Goal: Information Seeking & Learning: Learn about a topic

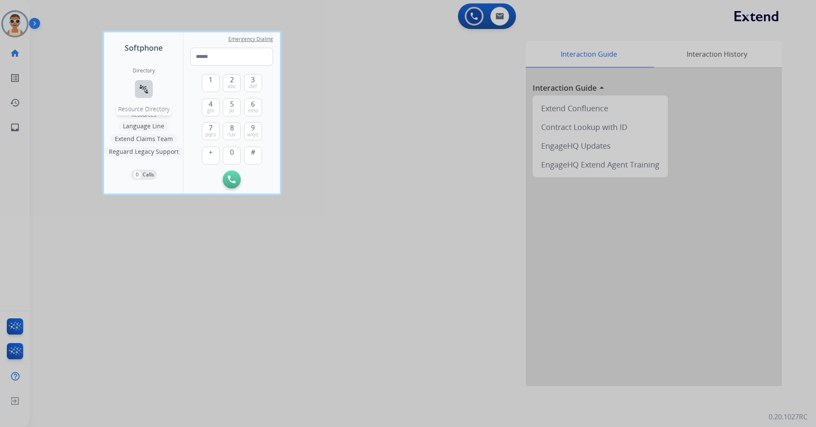
click at [146, 82] on button "connect_without_contact Resource Directory" at bounding box center [144, 89] width 18 height 18
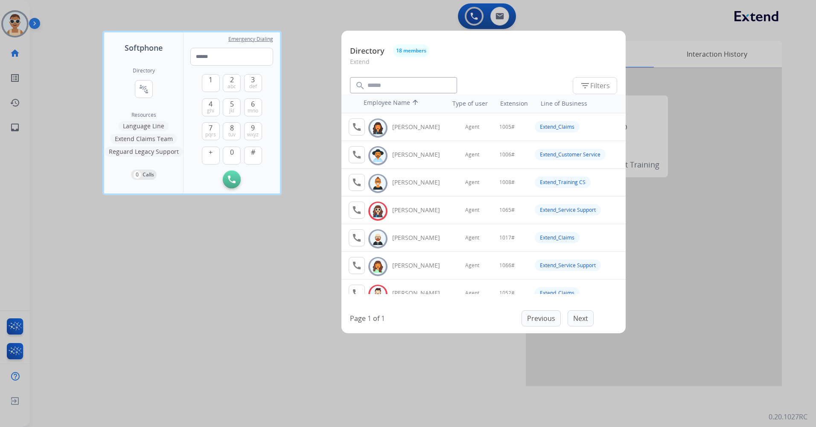
click at [286, 268] on div at bounding box center [408, 213] width 816 height 427
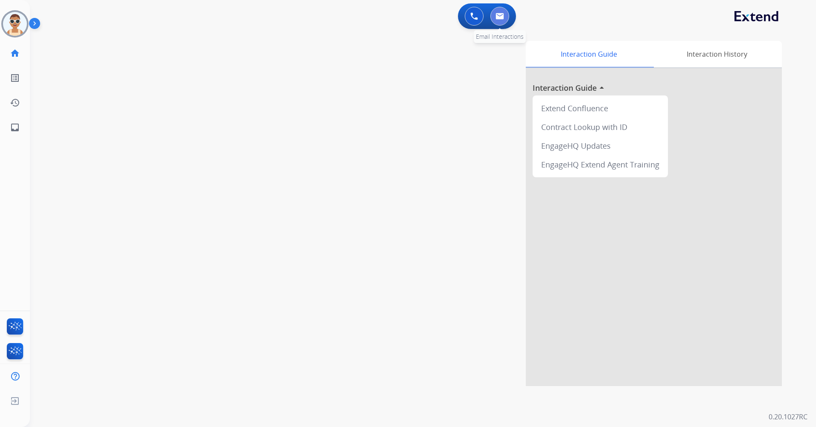
click at [500, 10] on button at bounding box center [499, 16] width 19 height 19
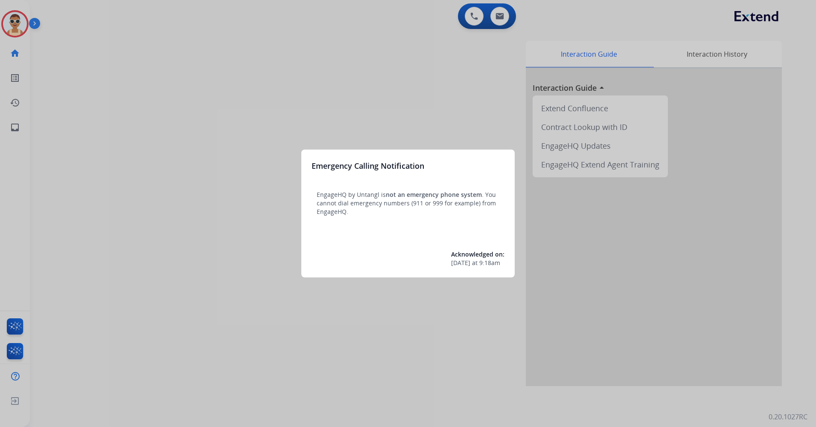
click at [291, 103] on div at bounding box center [408, 213] width 816 height 427
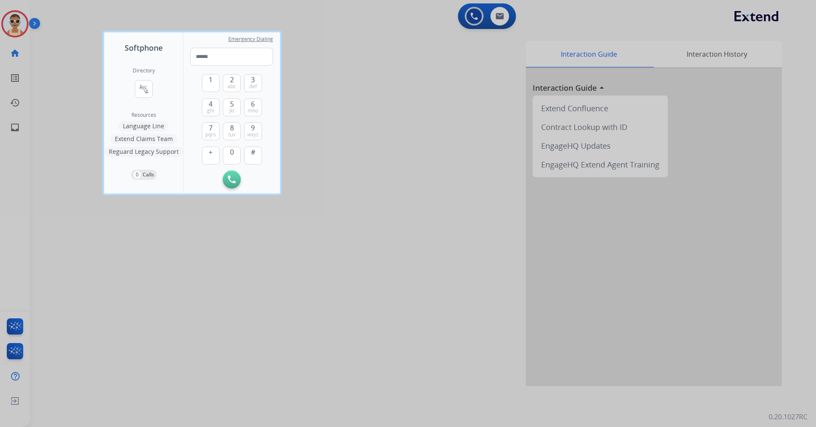
click at [278, 235] on div at bounding box center [408, 213] width 816 height 427
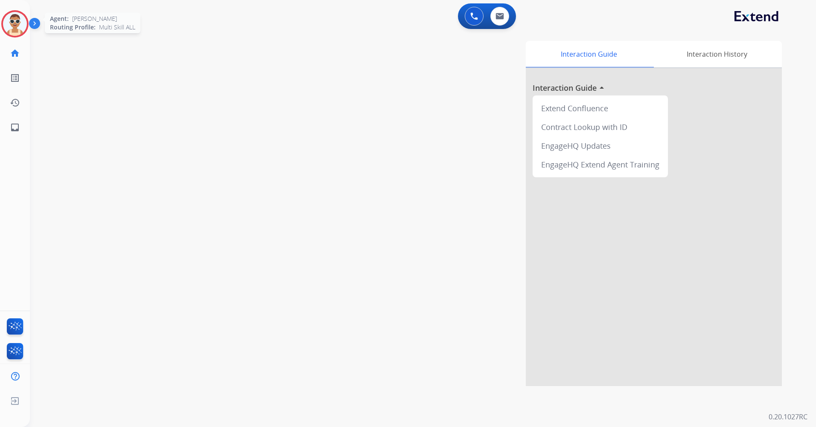
click at [17, 20] on img at bounding box center [15, 24] width 24 height 24
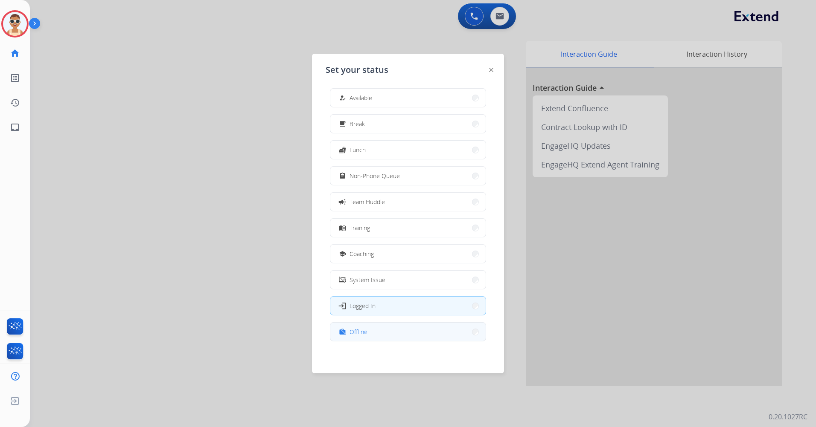
scroll to position [3, 0]
click at [411, 323] on button "work_off Offline" at bounding box center [407, 331] width 155 height 18
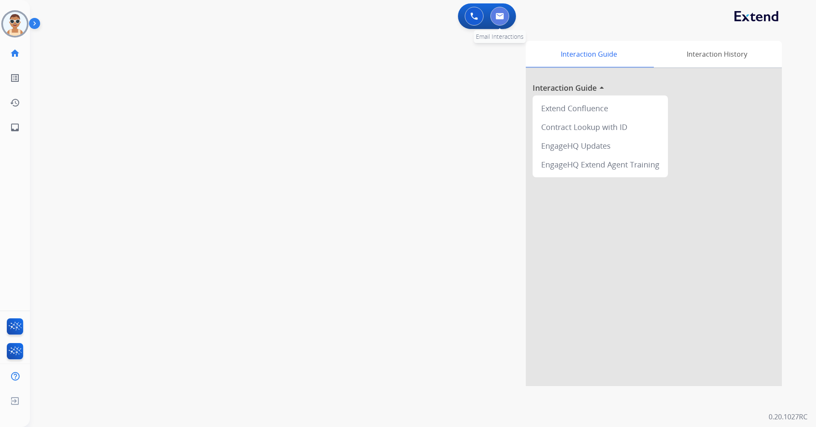
click at [493, 20] on button at bounding box center [499, 16] width 19 height 19
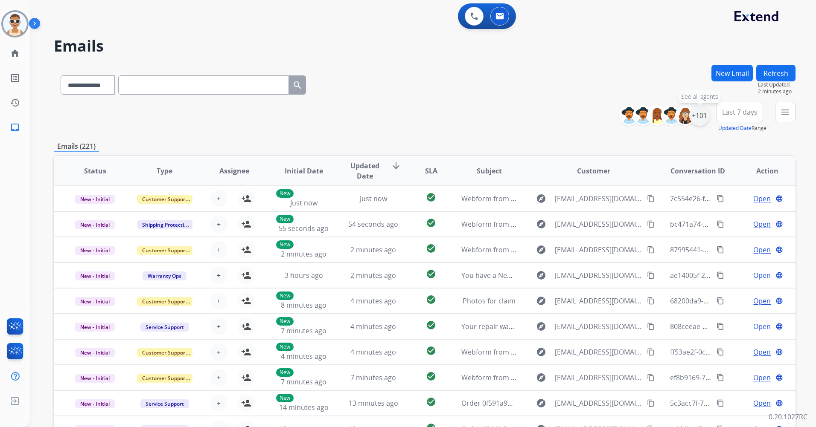
click at [704, 111] on div "+101" at bounding box center [699, 115] width 20 height 20
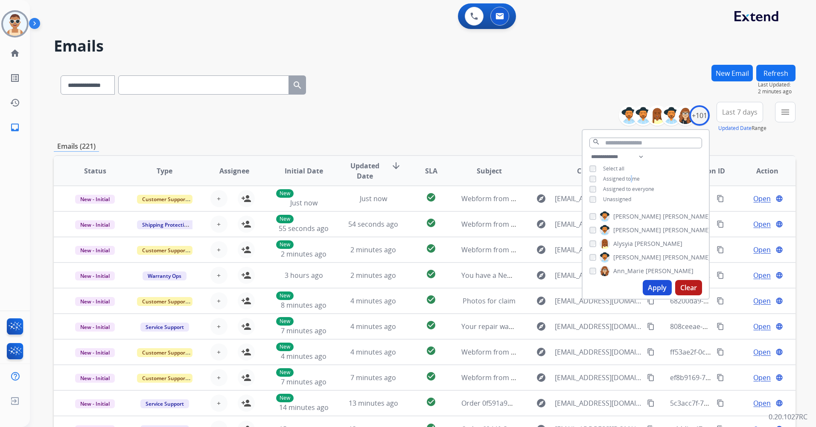
click at [630, 173] on div "**********" at bounding box center [645, 179] width 126 height 55
click at [620, 179] on span "Assigned to me" at bounding box center [621, 178] width 37 height 7
click at [620, 198] on span "Unassigned" at bounding box center [617, 199] width 28 height 7
click at [642, 156] on select "**********" at bounding box center [618, 157] width 59 height 10
select select "**********"
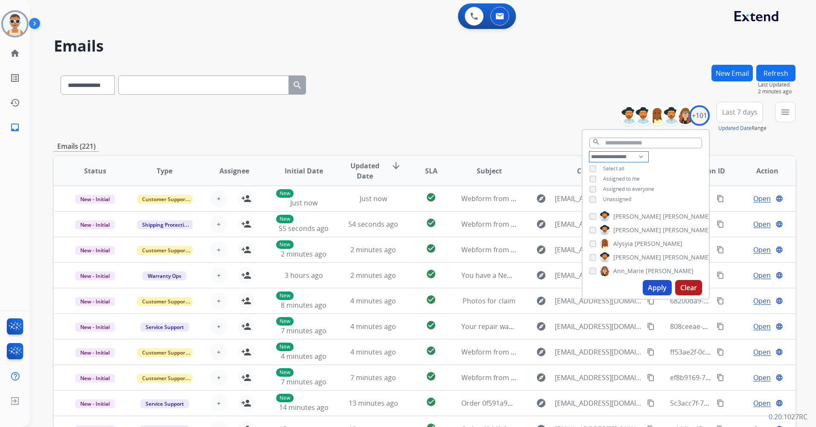
click at [589, 152] on select "**********" at bounding box center [618, 157] width 59 height 10
click at [640, 174] on div "**********" at bounding box center [645, 174] width 126 height 44
click at [643, 179] on span "Assigned to everyone" at bounding box center [628, 178] width 51 height 7
click at [653, 288] on button "Apply" at bounding box center [656, 287] width 29 height 15
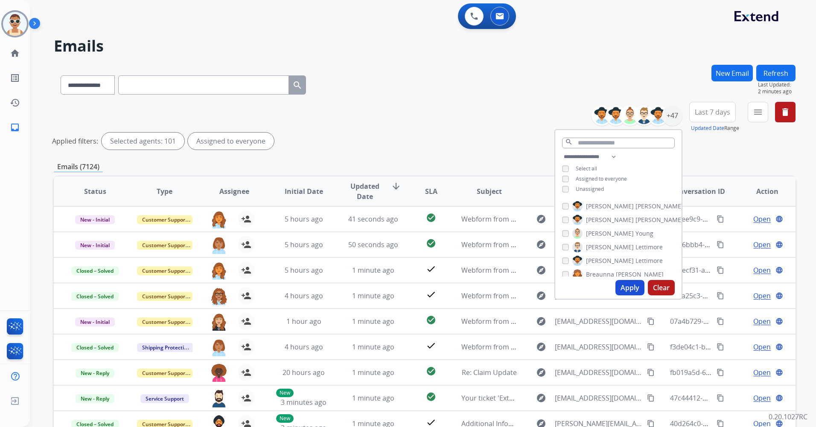
click at [625, 291] on button "Apply" at bounding box center [629, 287] width 29 height 15
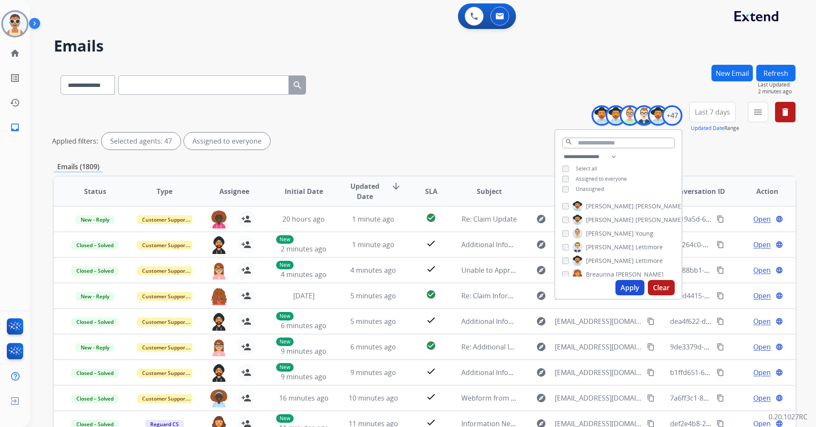
click at [708, 111] on span "Last 7 days" at bounding box center [711, 111] width 35 height 3
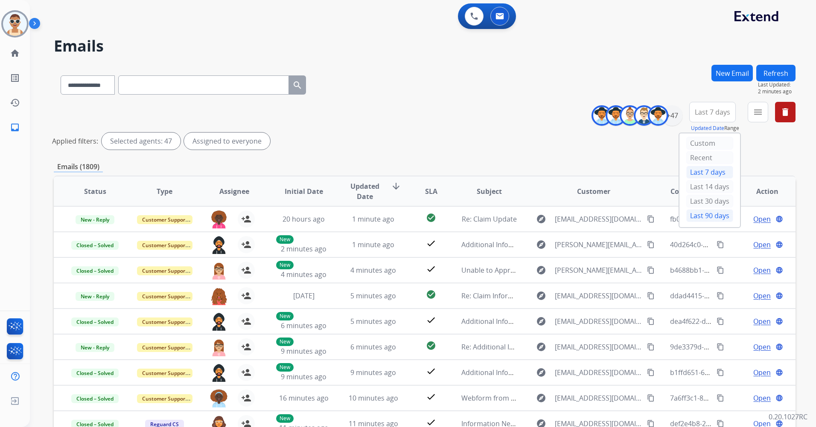
click at [720, 216] on div "Last 90 days" at bounding box center [709, 215] width 47 height 13
click at [750, 112] on button "menu Filters" at bounding box center [757, 112] width 20 height 20
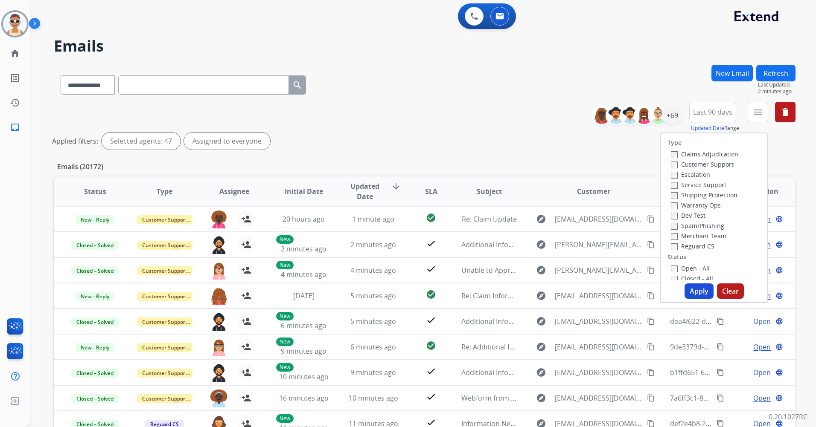
click at [717, 164] on label "Customer Support" at bounding box center [702, 164] width 63 height 8
click at [714, 197] on label "Shipping Protection" at bounding box center [704, 195] width 67 height 8
click at [698, 247] on label "Reguard CS" at bounding box center [693, 246] width 44 height 8
click at [695, 168] on label "New - Reply" at bounding box center [693, 171] width 44 height 8
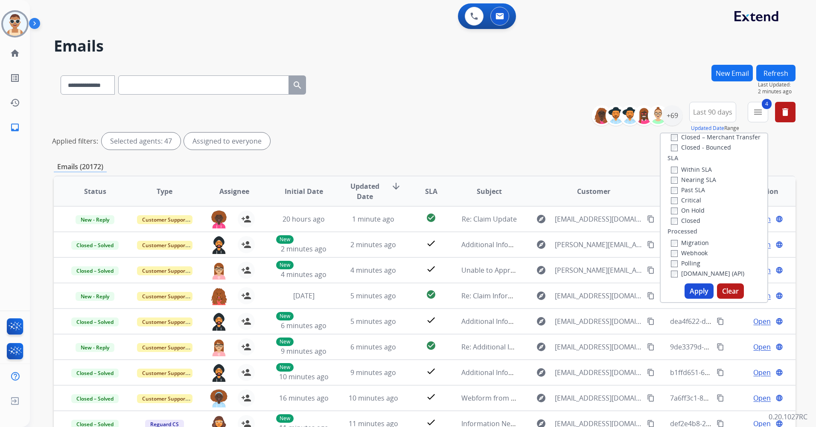
scroll to position [235, 0]
click at [685, 189] on label "Past SLA" at bounding box center [688, 188] width 34 height 8
click at [685, 198] on label "Critical" at bounding box center [686, 198] width 30 height 8
click at [687, 290] on button "Apply" at bounding box center [698, 291] width 29 height 15
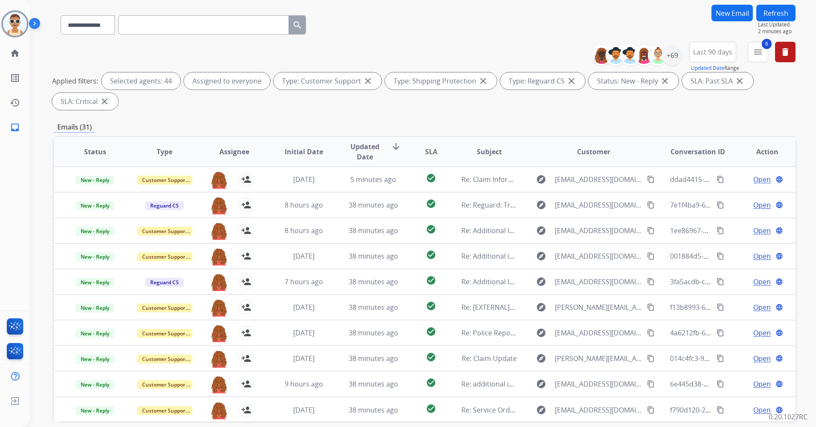
scroll to position [0, 0]
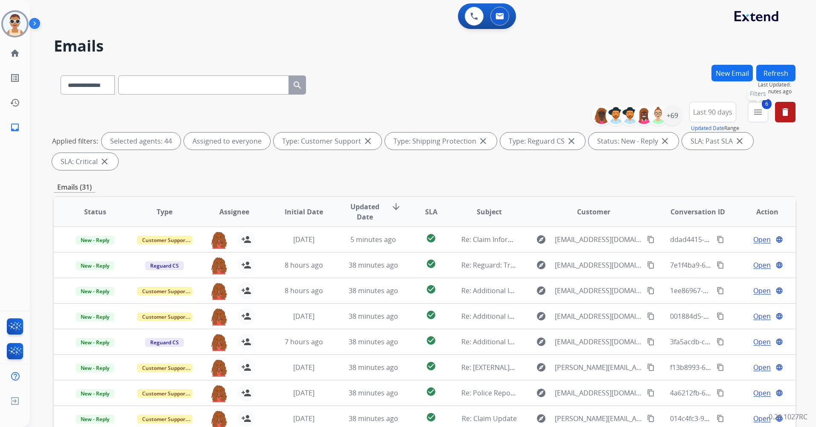
click at [752, 110] on mat-icon "menu" at bounding box center [757, 112] width 10 height 10
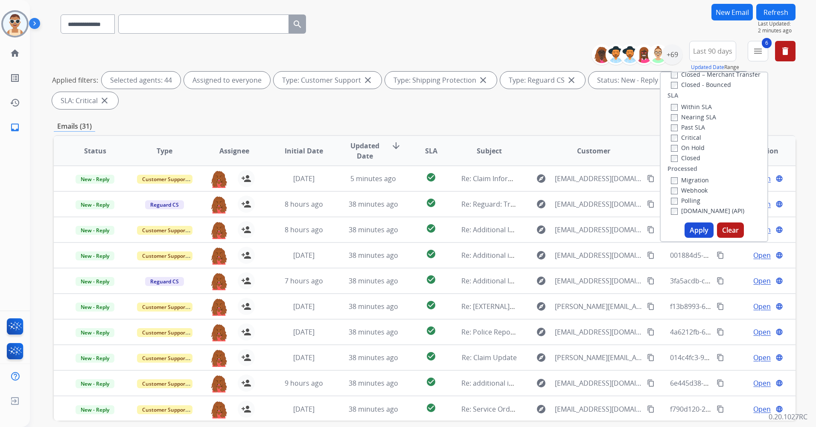
scroll to position [99, 0]
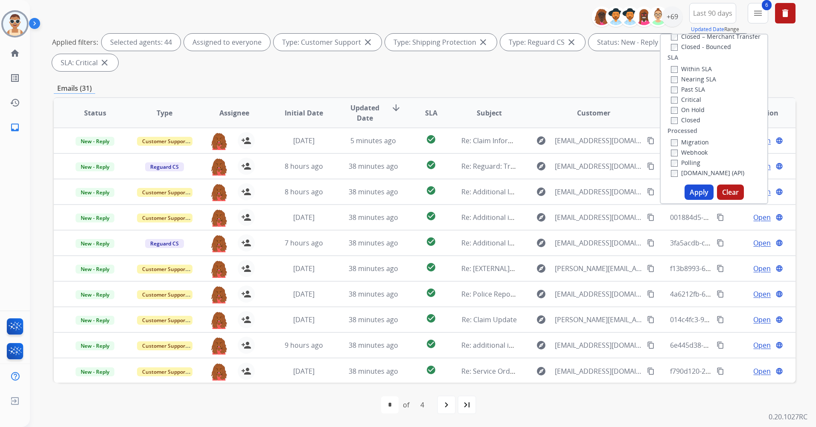
click at [372, 106] on span "Updated Date" at bounding box center [364, 113] width 38 height 20
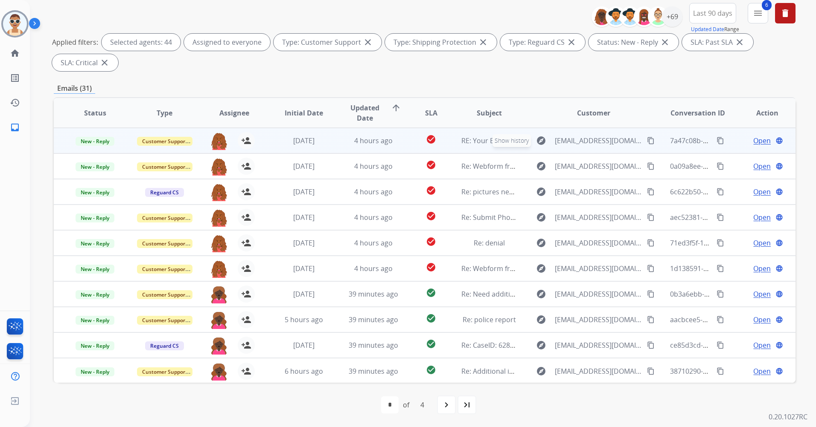
scroll to position [1, 0]
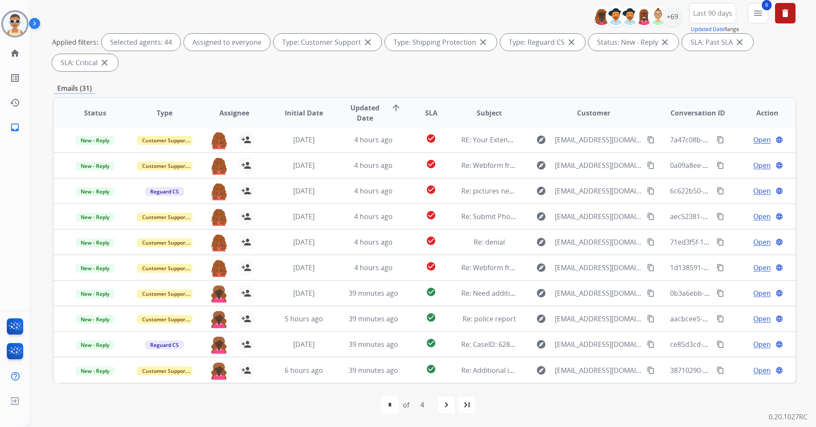
click at [458, 71] on div "**********" at bounding box center [424, 39] width 741 height 72
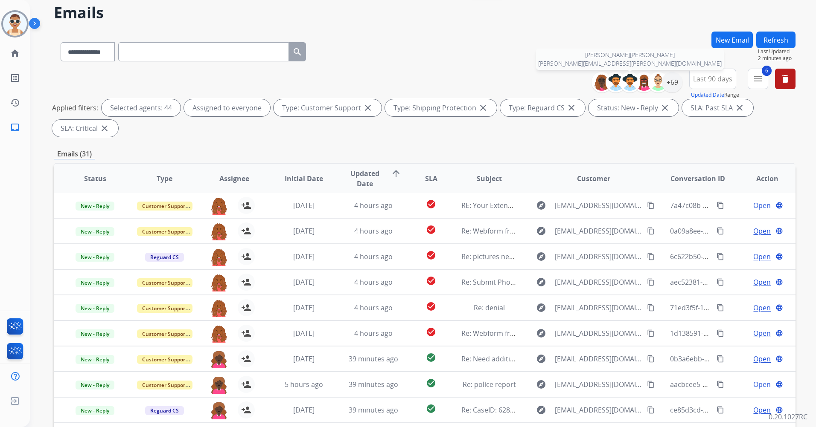
scroll to position [0, 0]
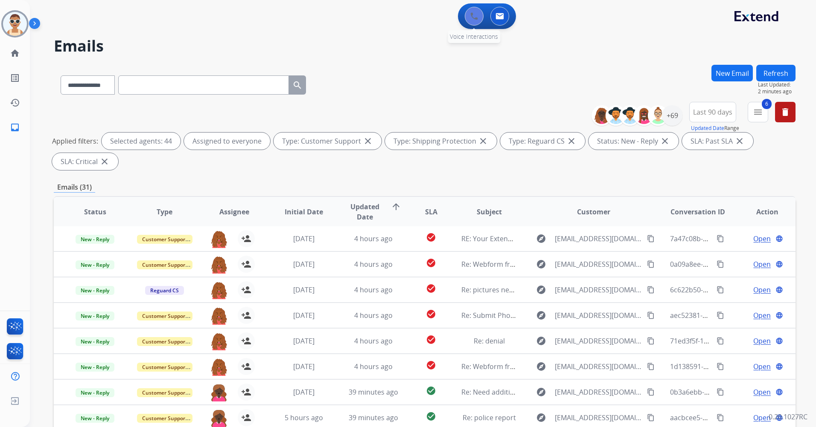
drag, startPoint x: 463, startPoint y: 11, endPoint x: 471, endPoint y: 12, distance: 8.5
click at [463, 11] on div "0 Voice Interactions" at bounding box center [474, 16] width 26 height 19
click at [478, 14] on button at bounding box center [473, 16] width 19 height 19
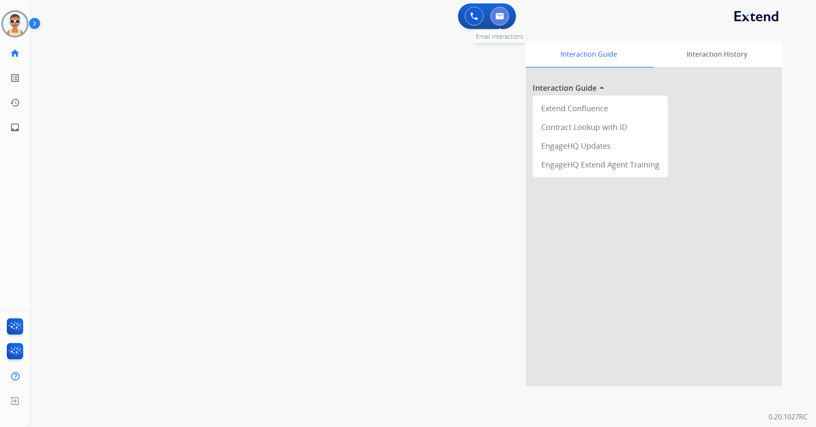
click at [503, 18] on img at bounding box center [499, 16] width 9 height 7
select select "**********"
